Goal: Transaction & Acquisition: Book appointment/travel/reservation

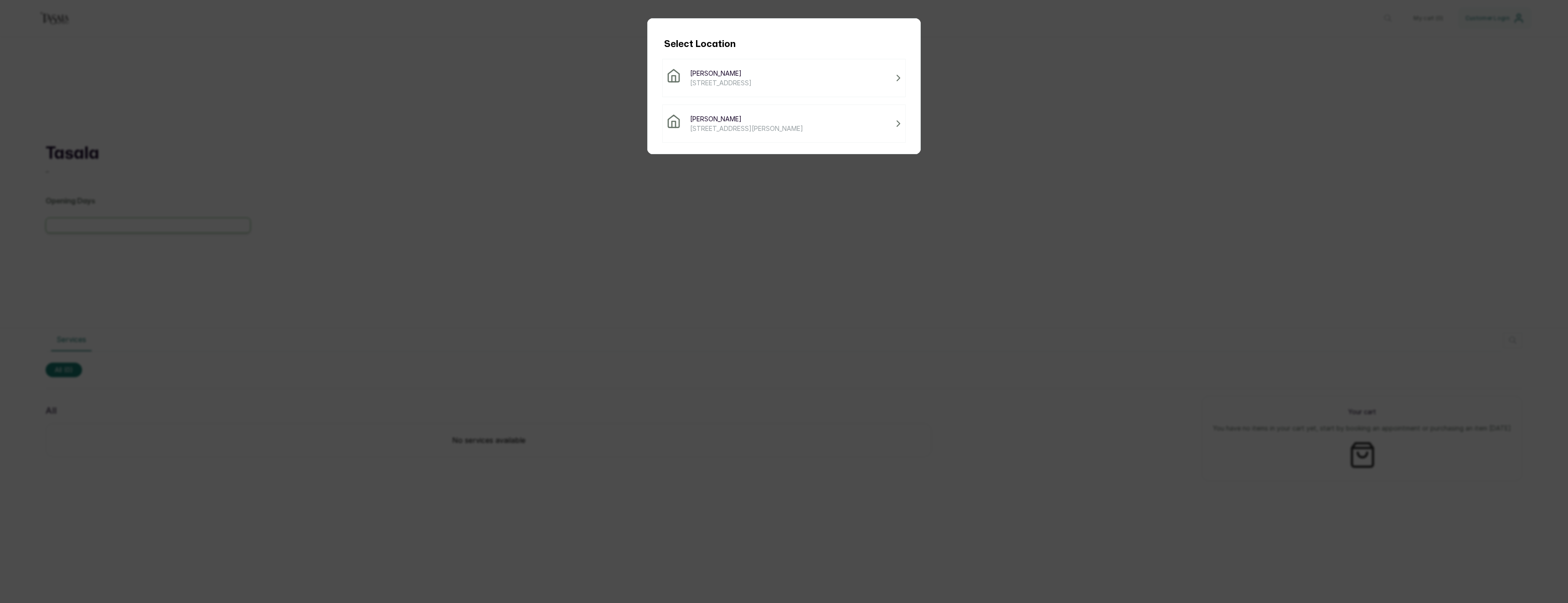
click at [752, 82] on span "130B Association Road, Lagos, Nigeria" at bounding box center [721, 82] width 62 height 10
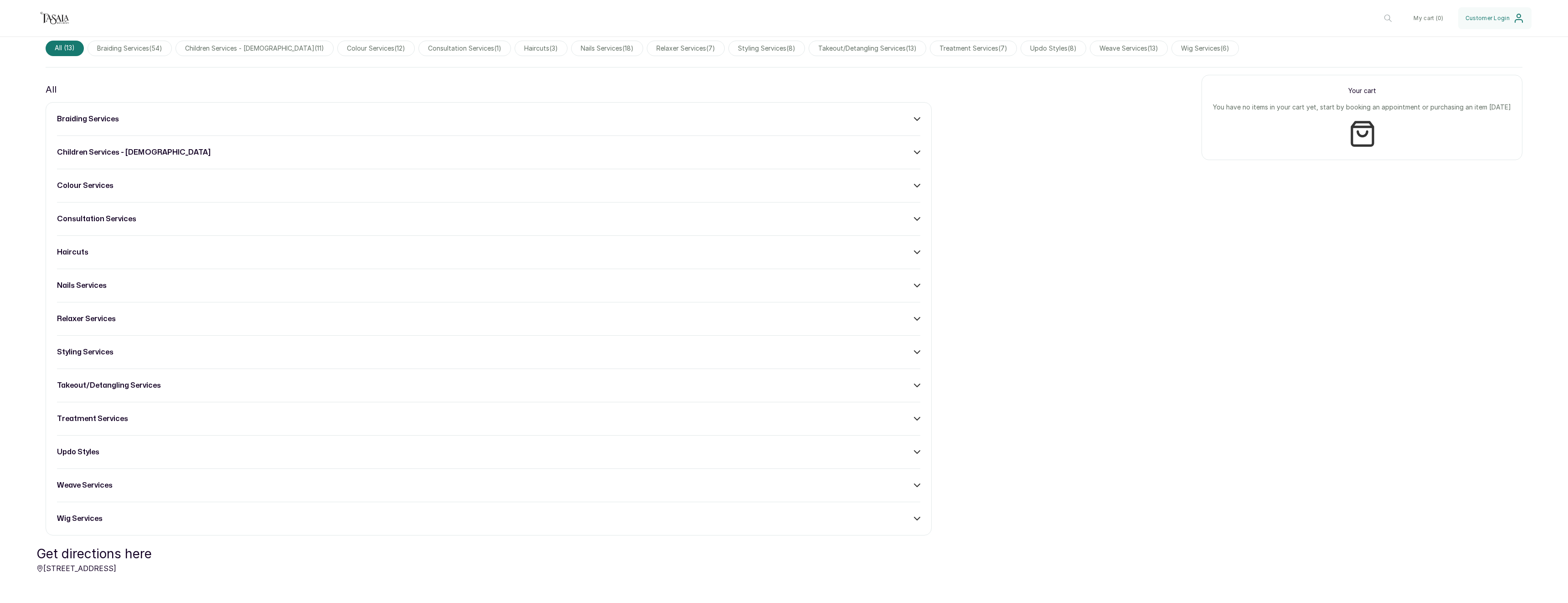
scroll to position [306, 0]
click at [224, 120] on div "braiding services" at bounding box center [489, 117] width 864 height 11
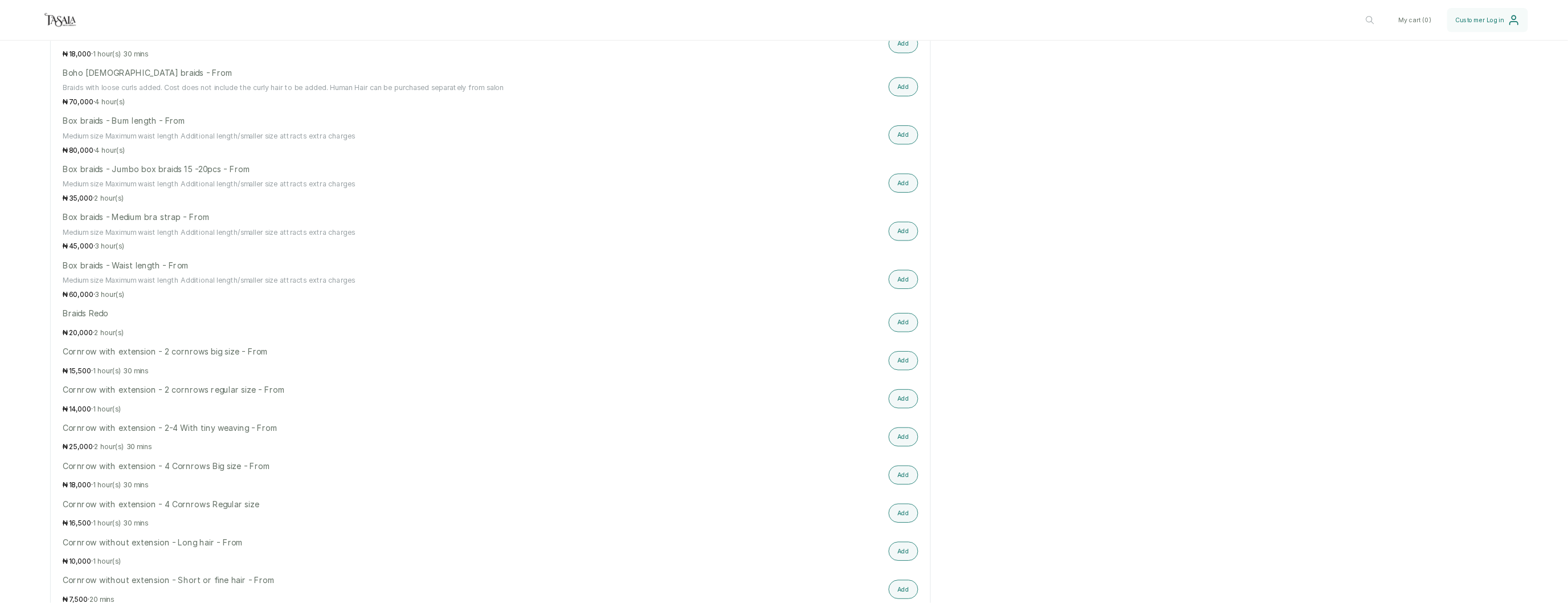
scroll to position [600, 0]
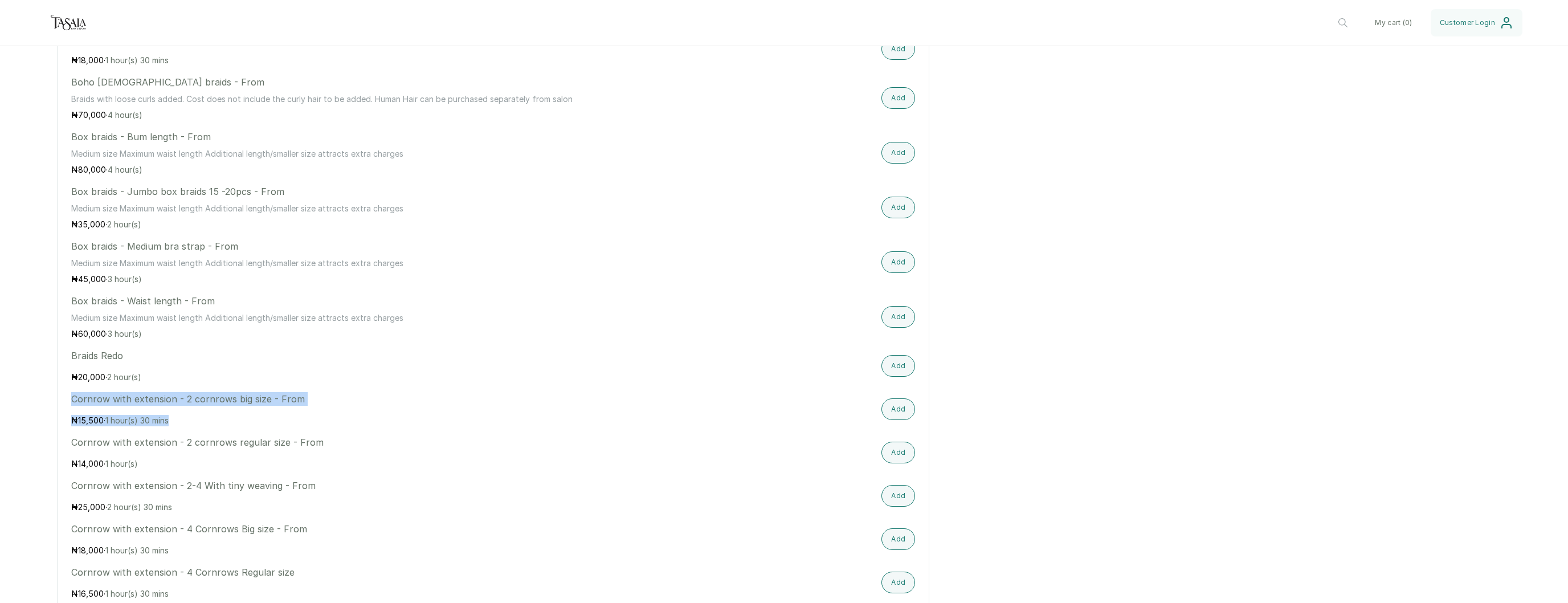
drag, startPoint x: 71, startPoint y: 400, endPoint x: 276, endPoint y: 391, distance: 205.2
drag, startPoint x: 74, startPoint y: 441, endPoint x: 230, endPoint y: 443, distance: 156.0
click at [230, 443] on p "Cornrow with extension - 2 cornrows regular size - From" at bounding box center [366, 442] width 591 height 14
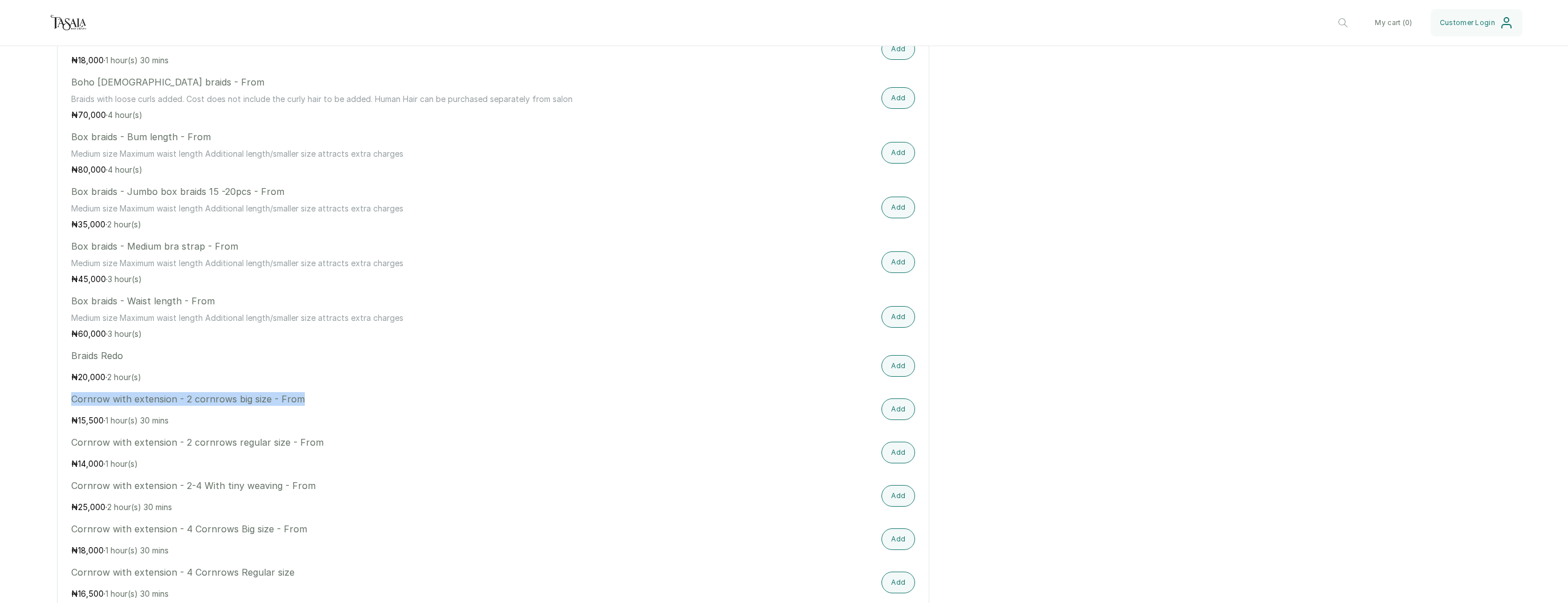
drag, startPoint x: 73, startPoint y: 401, endPoint x: 163, endPoint y: 411, distance: 90.6
click at [174, 407] on div "Cornrow with extension - 2 cornrows big size - From ₦ 15,500 · 1 hour(s) 30 mins" at bounding box center [366, 409] width 591 height 35
click at [108, 437] on p "Cornrow with extension - 2 cornrows regular size - From" at bounding box center [366, 442] width 591 height 14
drag, startPoint x: 73, startPoint y: 400, endPoint x: 171, endPoint y: 466, distance: 118.2
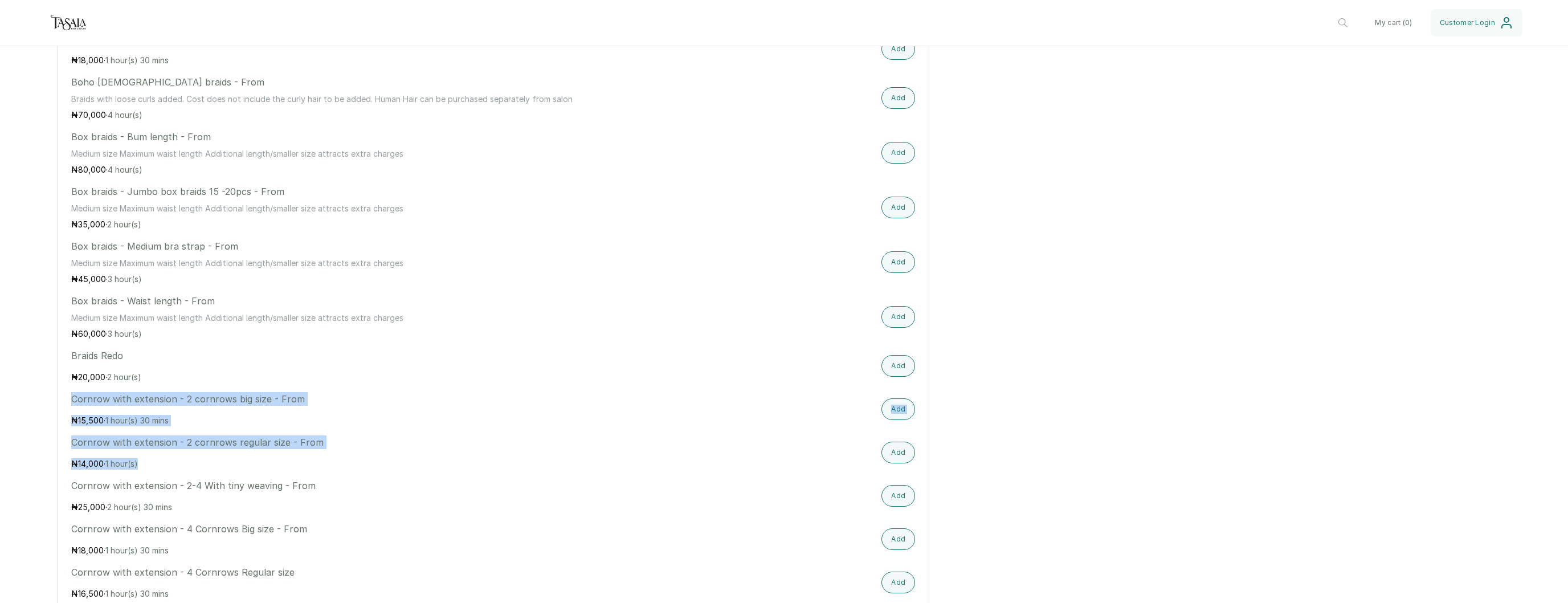
scroll to position [609, 0]
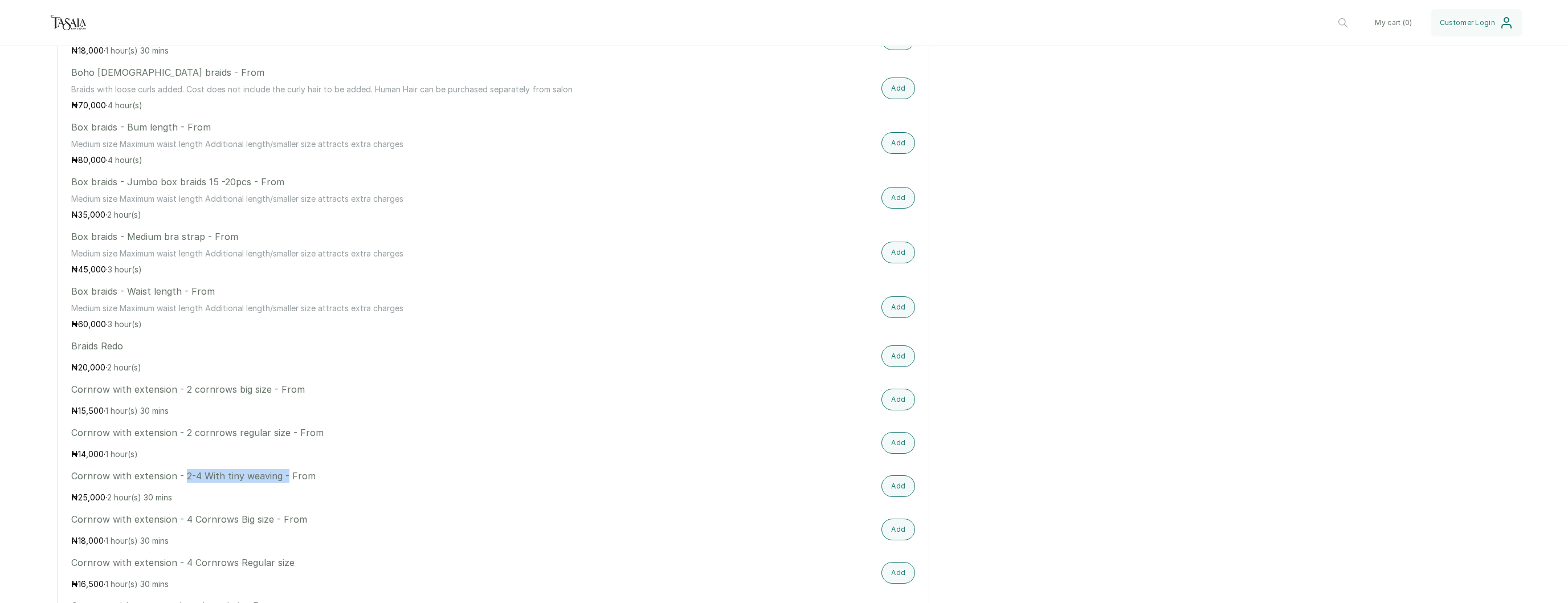
drag, startPoint x: 182, startPoint y: 474, endPoint x: 251, endPoint y: 485, distance: 69.9
click at [284, 481] on p "Cornrow with extension - 2-4 With tiny weaving - From" at bounding box center [366, 475] width 591 height 14
click at [73, 511] on p "Cornrow with extension - 4 Cornrows Big size - From" at bounding box center [366, 512] width 591 height 14
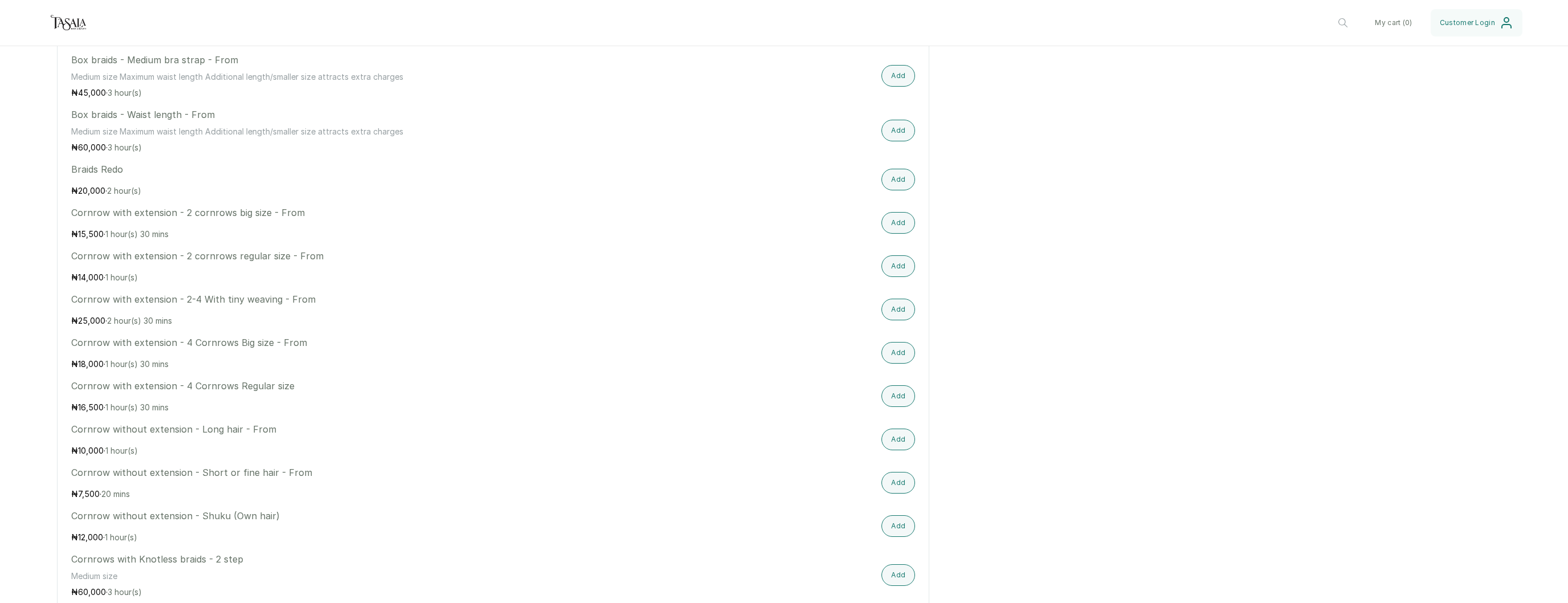
scroll to position [785, 0]
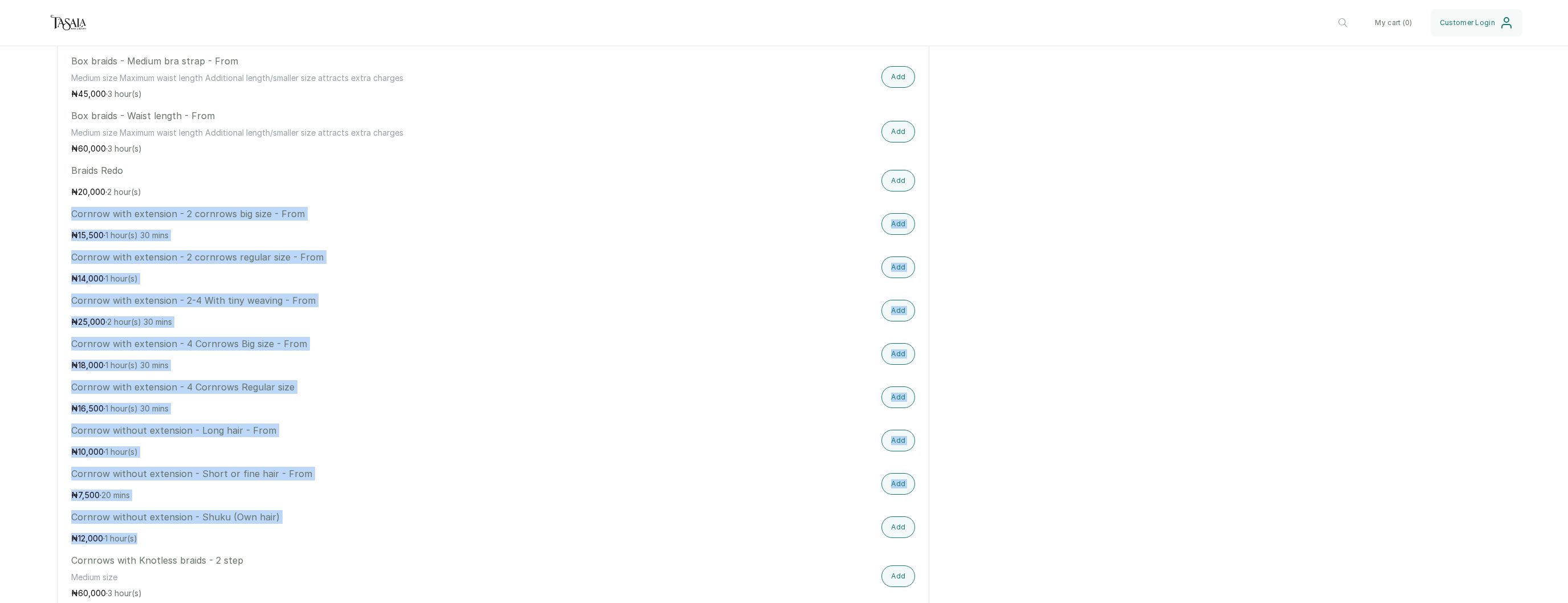
drag, startPoint x: 149, startPoint y: 539, endPoint x: 58, endPoint y: 207, distance: 344.2
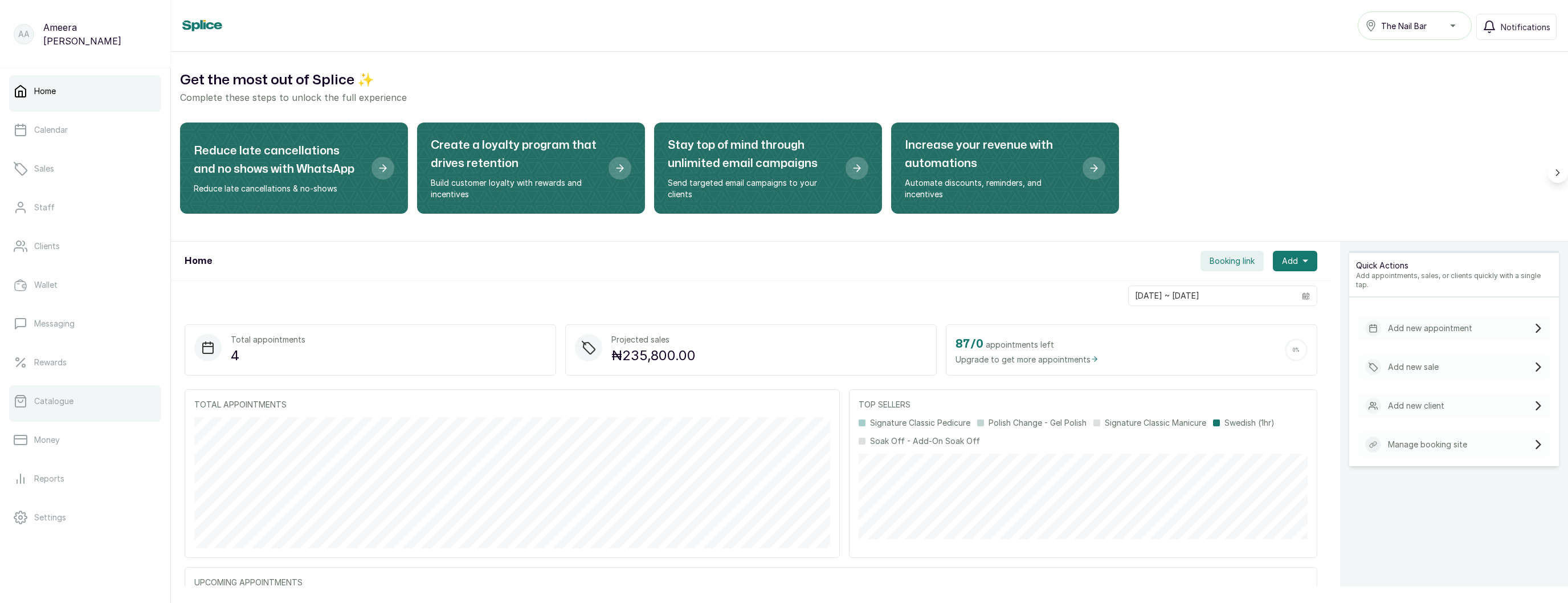
click at [46, 396] on p "Catalogue" at bounding box center [54, 401] width 39 height 11
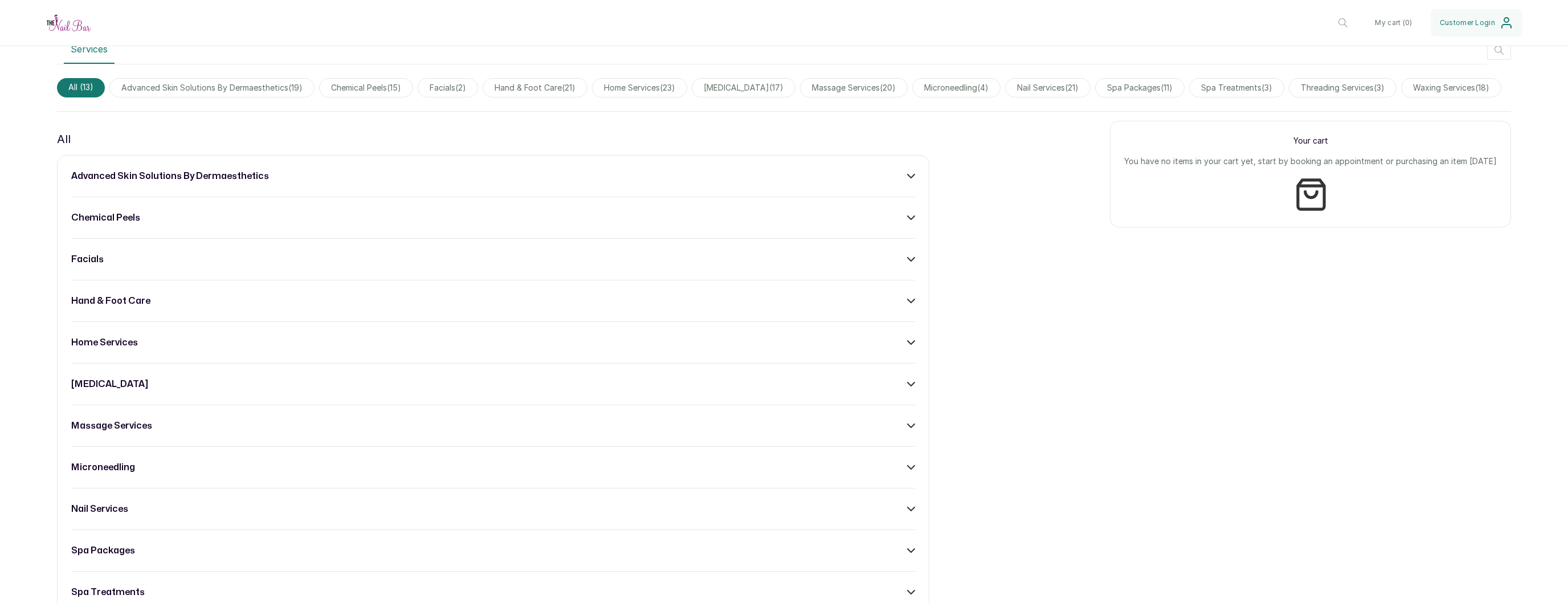
scroll to position [511, 0]
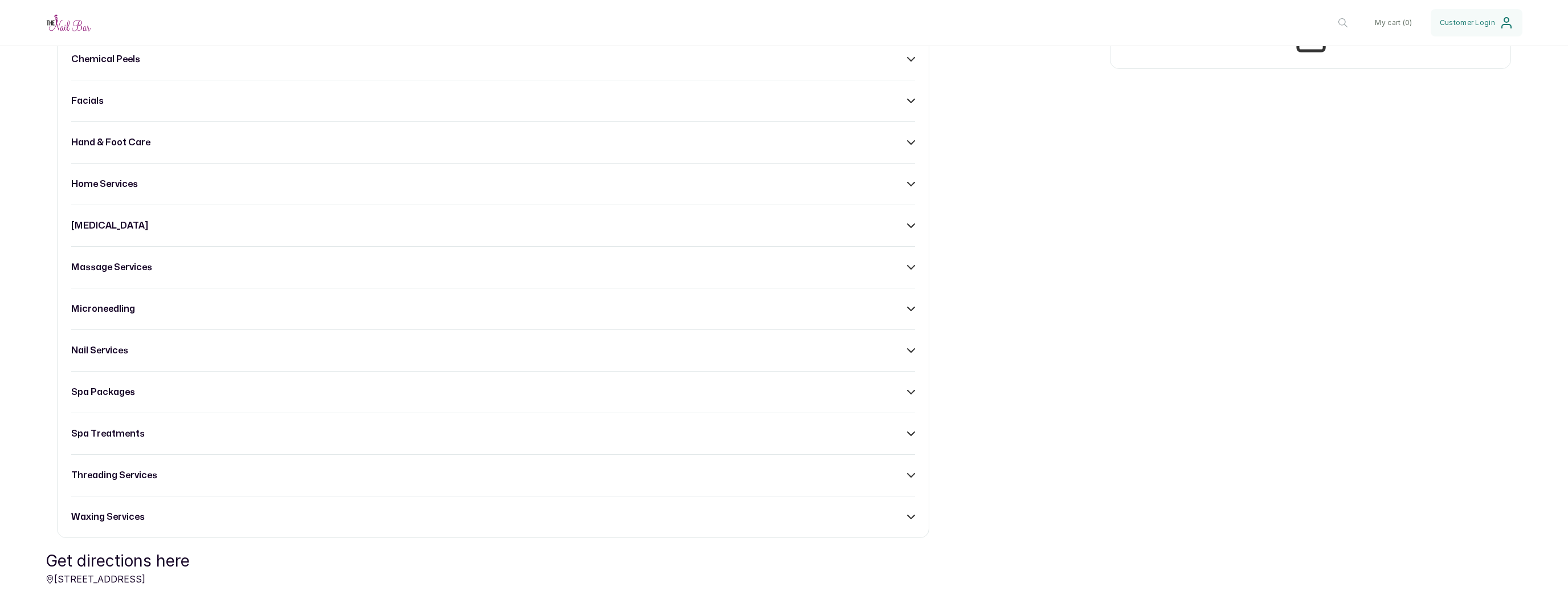
click at [205, 224] on div "[MEDICAL_DATA]" at bounding box center [493, 225] width 844 height 14
